Goal: Task Accomplishment & Management: Manage account settings

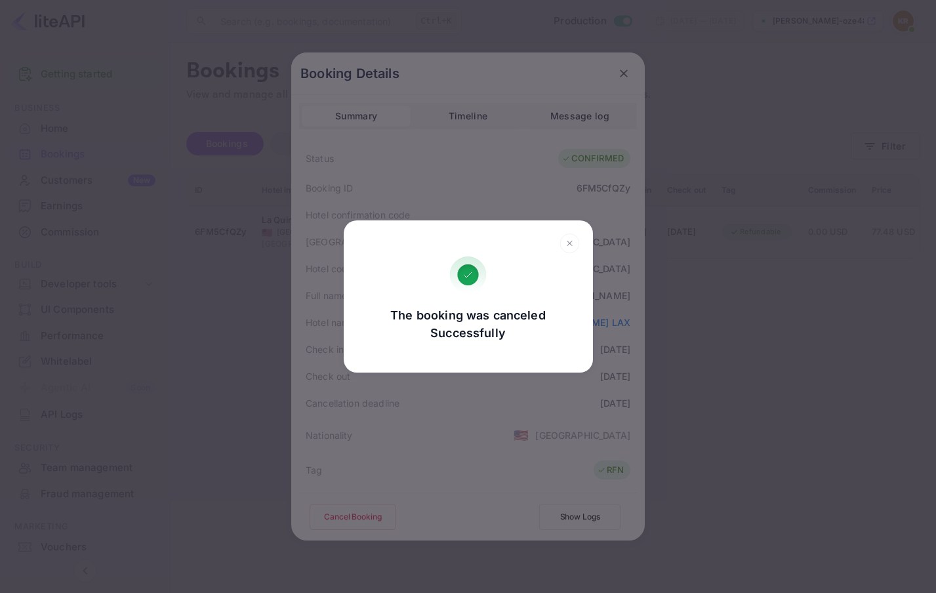
click at [569, 242] on icon at bounding box center [570, 244] width 20 height 20
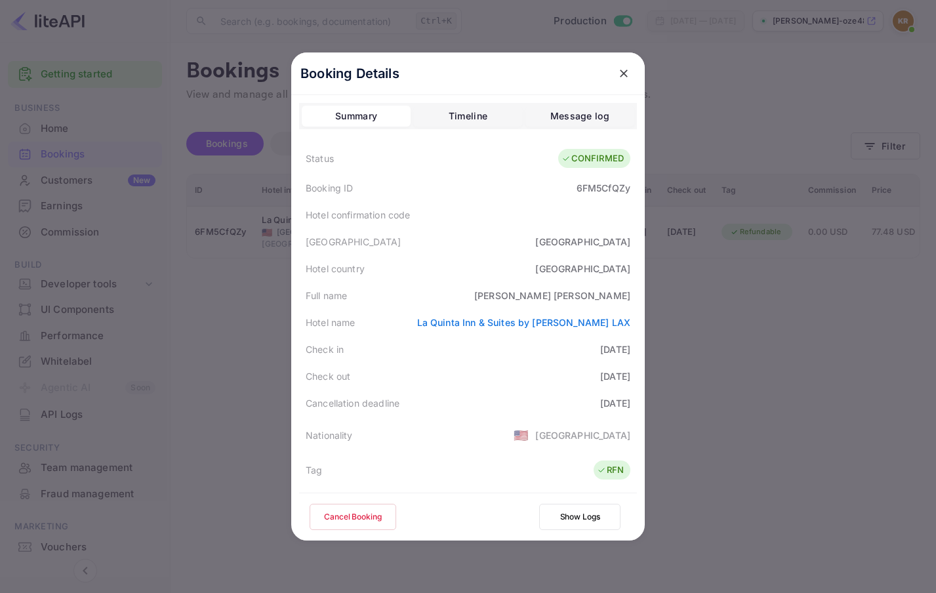
click at [619, 75] on icon "close" at bounding box center [623, 73] width 13 height 13
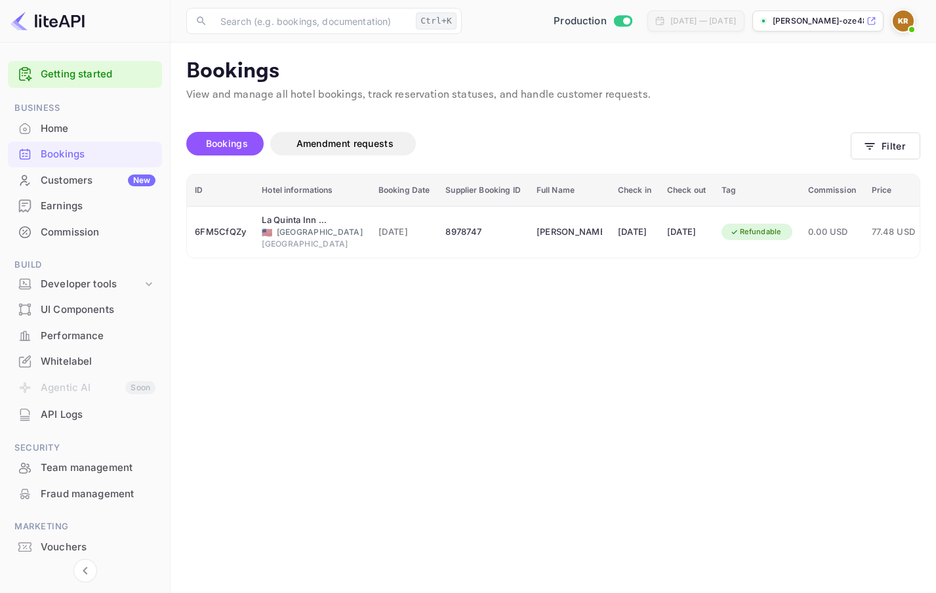
click at [904, 23] on img at bounding box center [903, 20] width 21 height 21
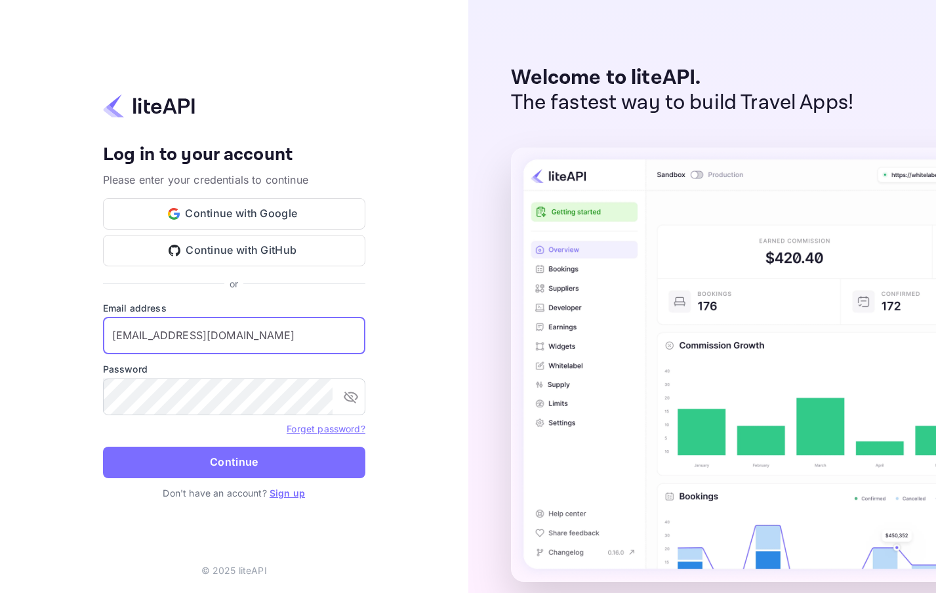
type input "nuiteedirectcug@hotelogical.com"
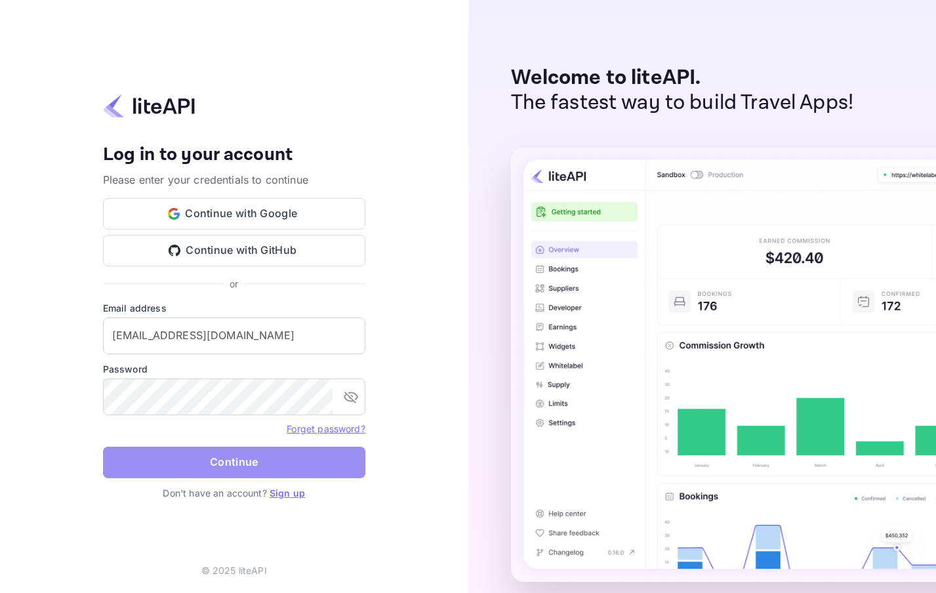
click at [122, 447] on button "Continue" at bounding box center [234, 462] width 262 height 31
